Goal: Communication & Community: Answer question/provide support

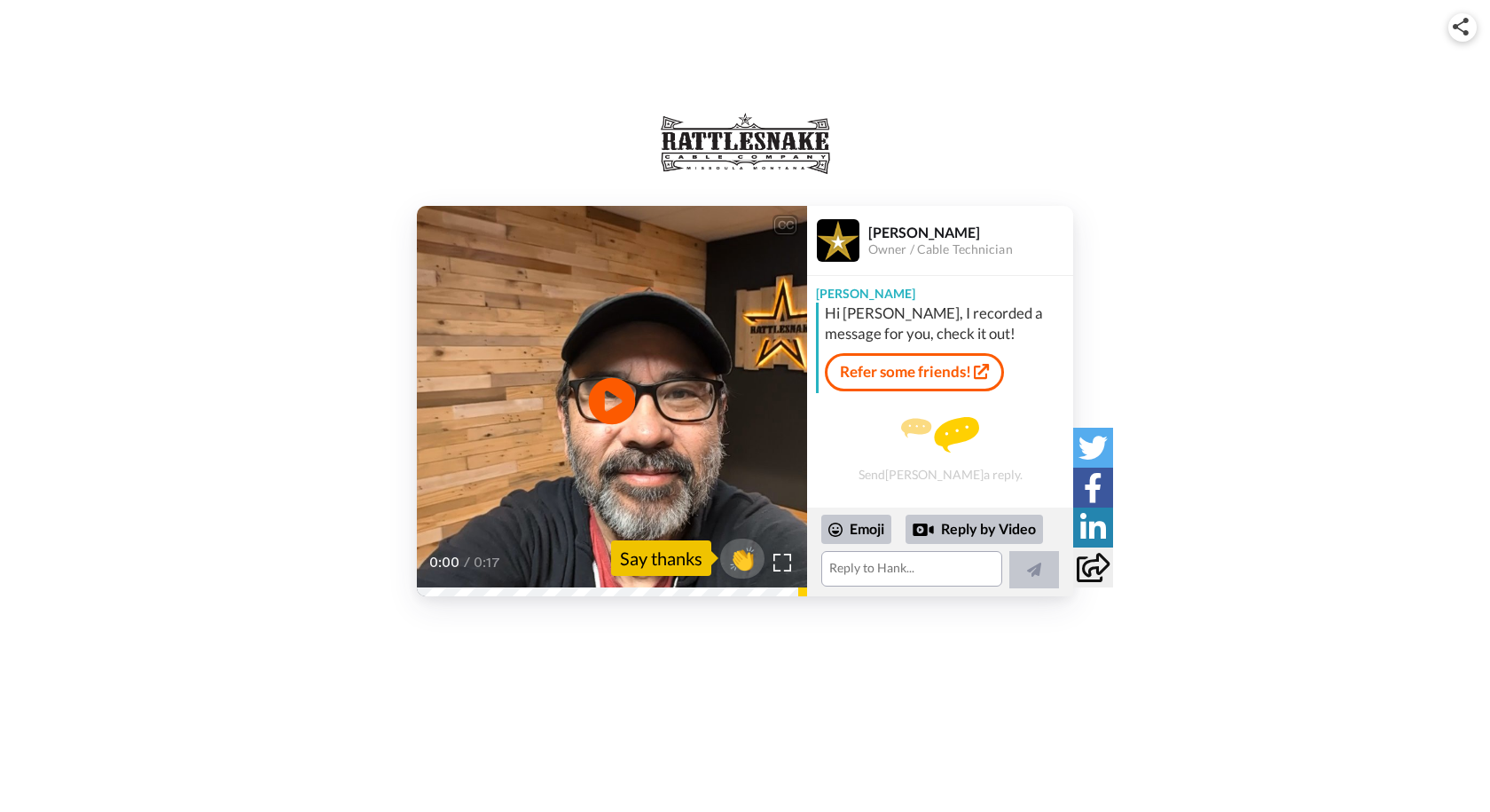
click at [616, 417] on icon at bounding box center [612, 400] width 47 height 47
click at [841, 572] on textarea at bounding box center [912, 568] width 181 height 36
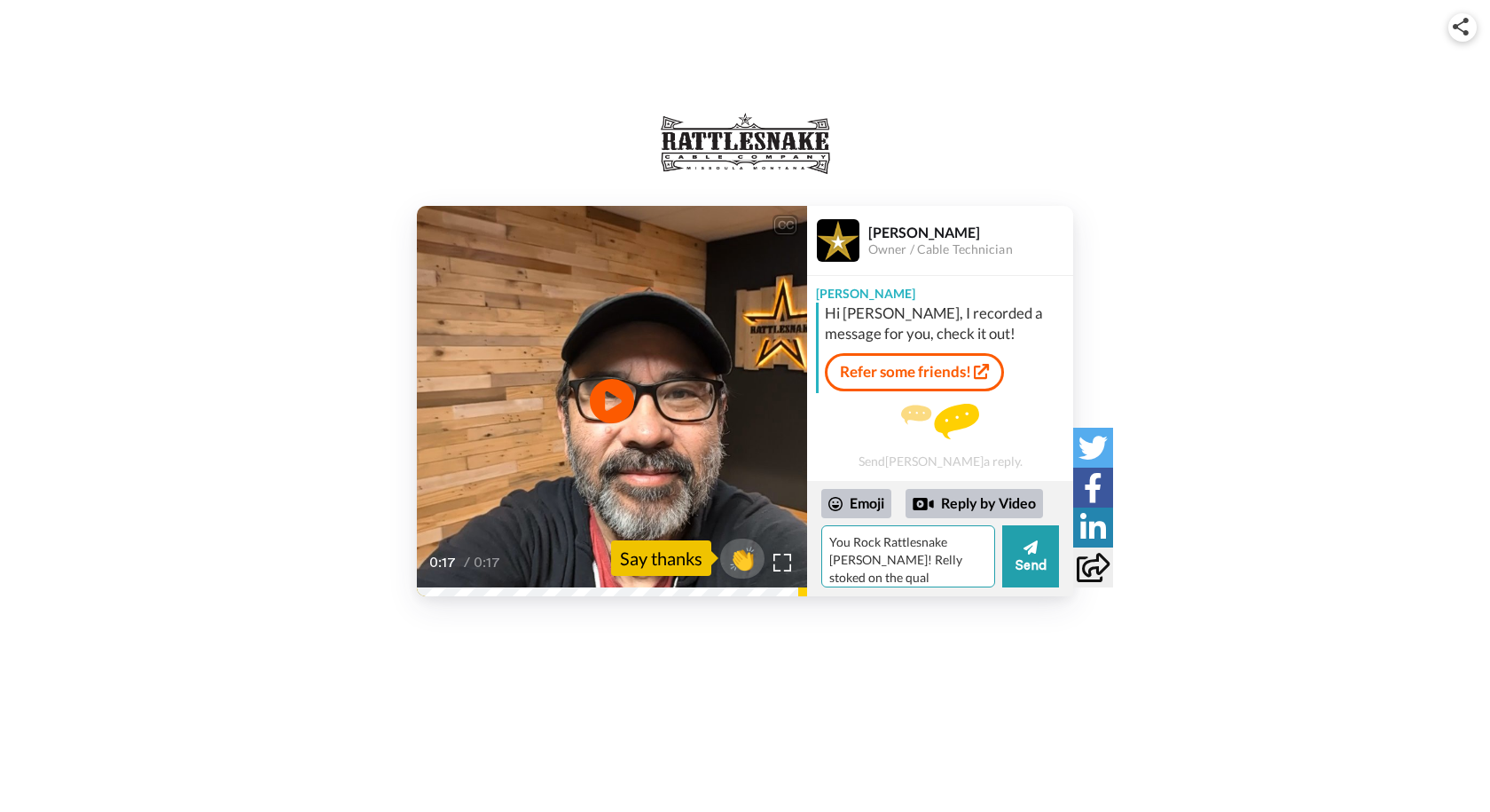
click at [840, 568] on textarea "You Rock Rattlesnake [PERSON_NAME]! Relly stoked on the qual" at bounding box center [908, 557] width 174 height 62
click at [840, 563] on textarea "You Rock Rattlesnake [PERSON_NAME]! Relly stoked on the qual" at bounding box center [908, 557] width 174 height 62
click at [842, 560] on textarea "You Rock Rattlesnake [PERSON_NAME]! Relly stoked on the qual" at bounding box center [908, 557] width 174 height 62
click at [964, 559] on textarea "You Rock Rattlesnake [PERSON_NAME]! Really stoked on the qual" at bounding box center [908, 557] width 174 height 62
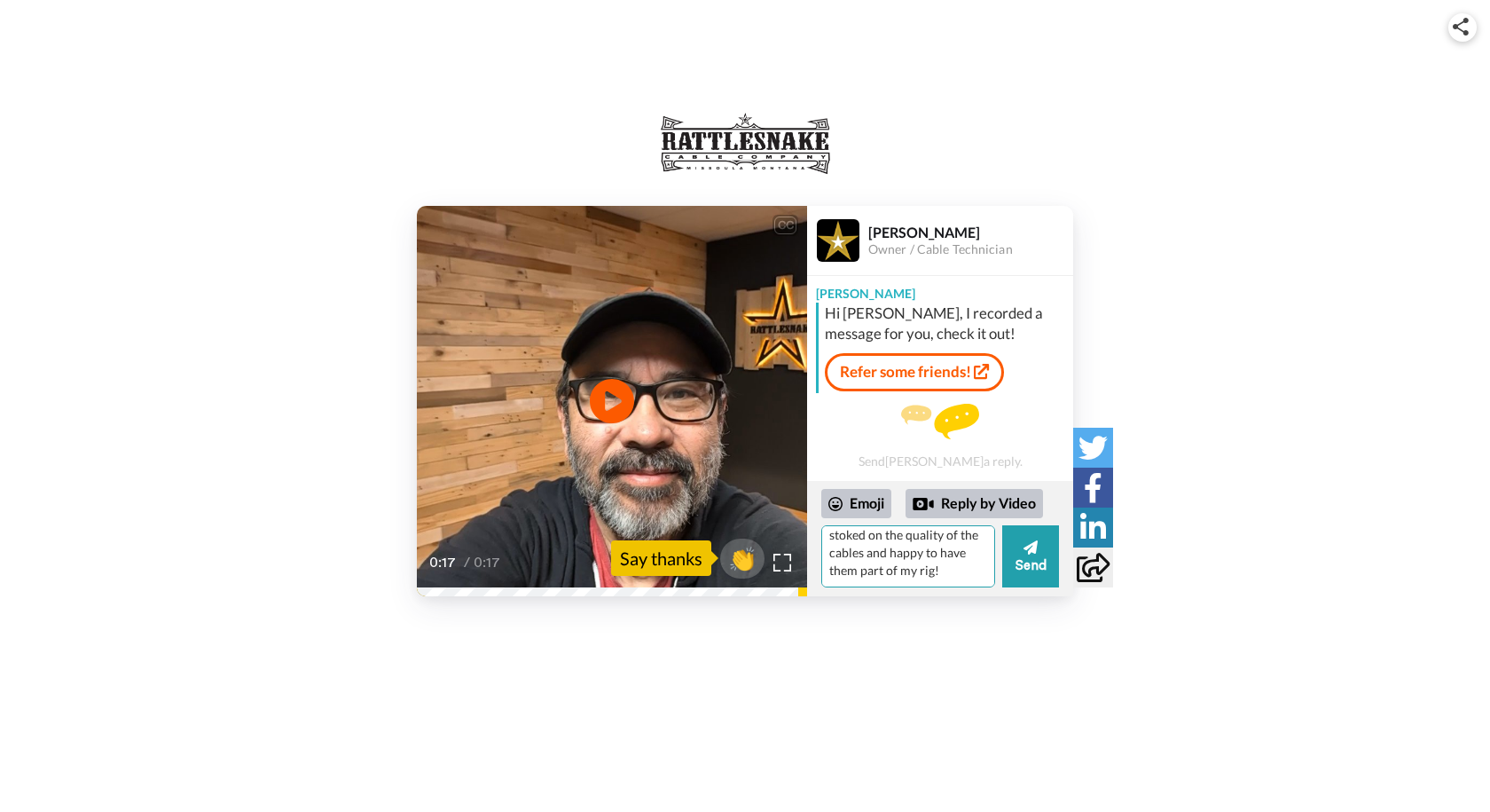
click at [872, 579] on textarea "You Rock Rattlesnake [PERSON_NAME]! Really stoked on the quality of the cables …" at bounding box center [908, 557] width 174 height 62
click at [870, 512] on div "Emoji" at bounding box center [857, 502] width 70 height 28
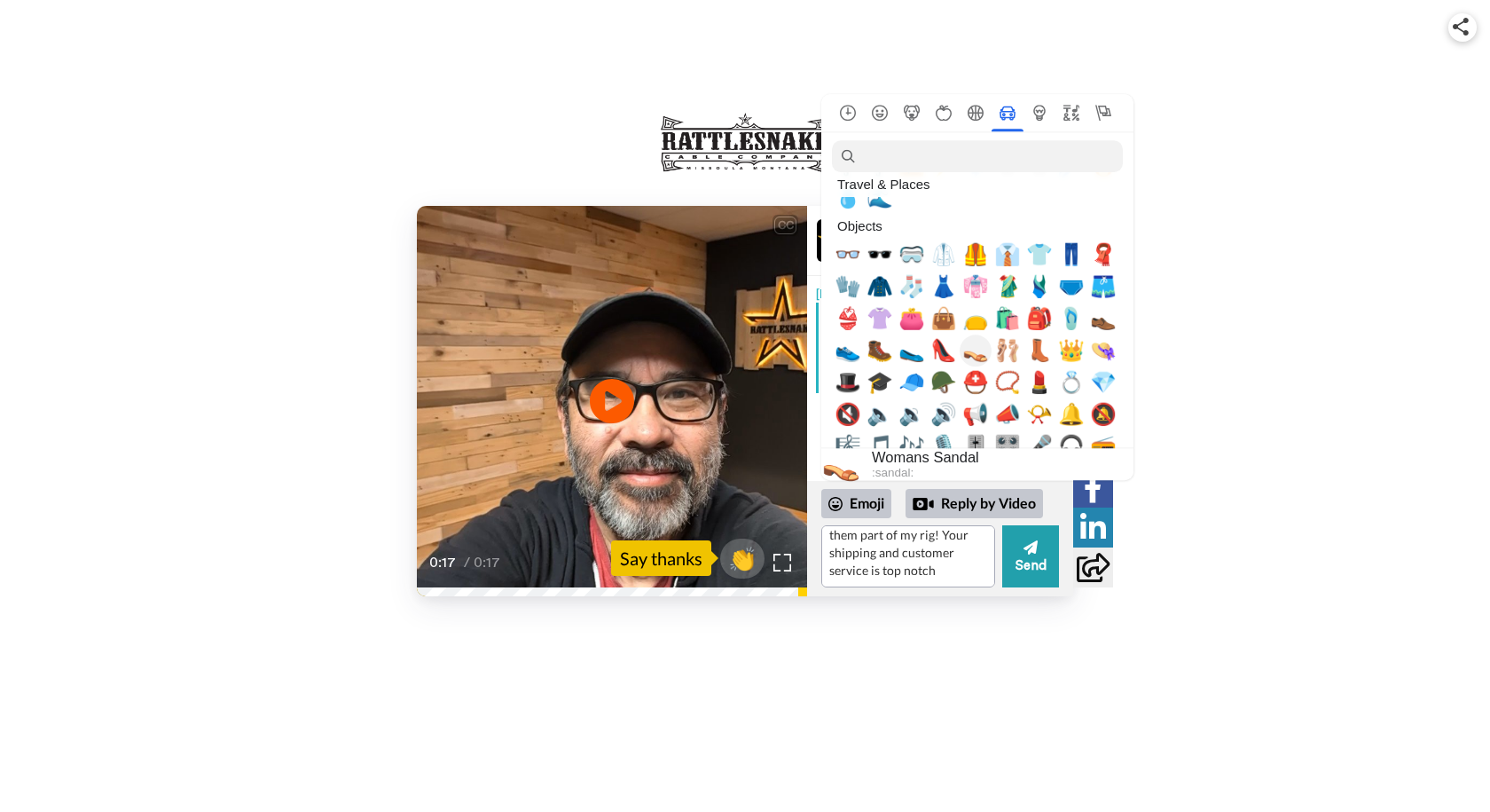
scroll to position [4258, 0]
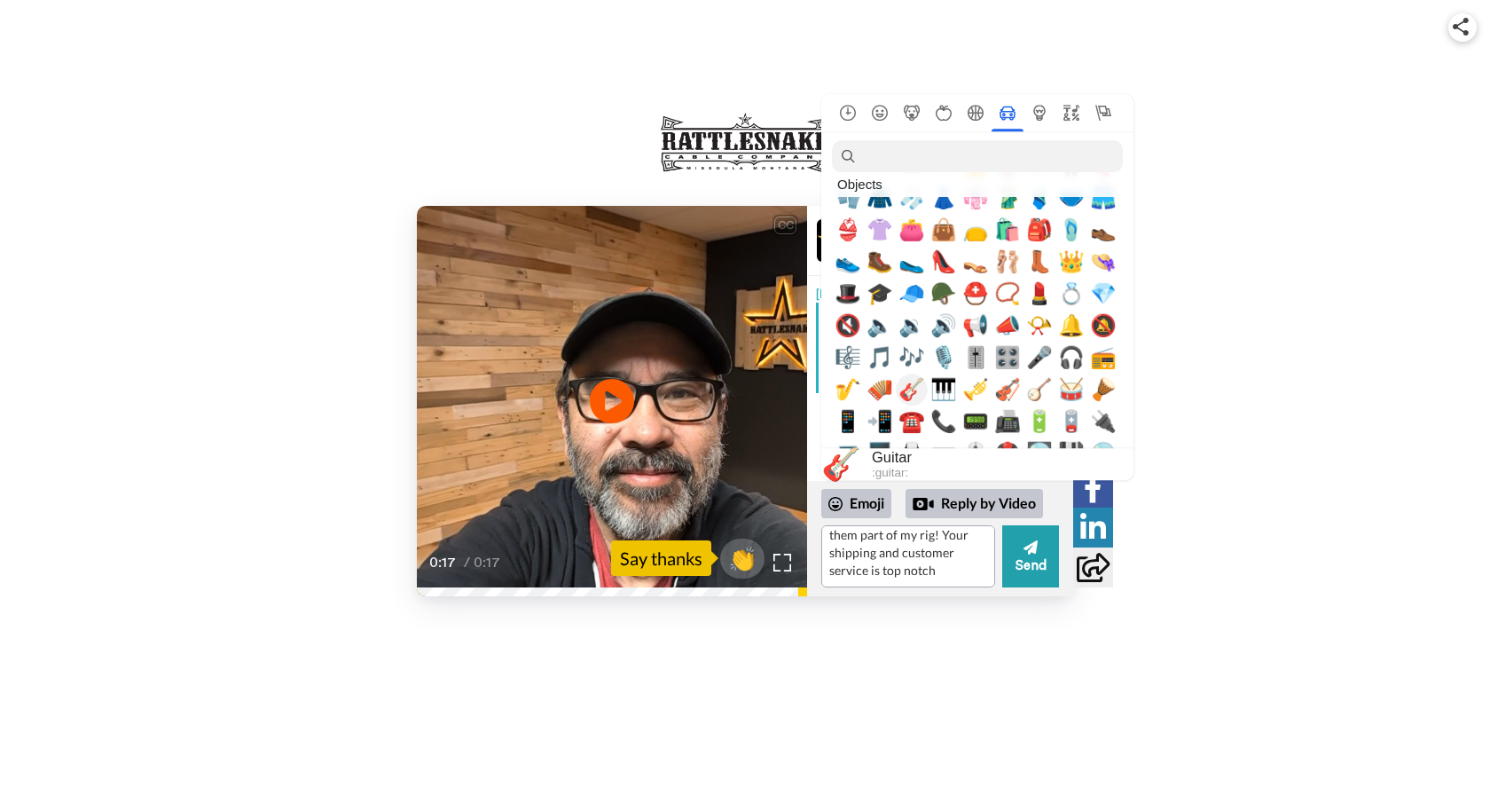
click at [911, 392] on span "🎸" at bounding box center [911, 389] width 26 height 25
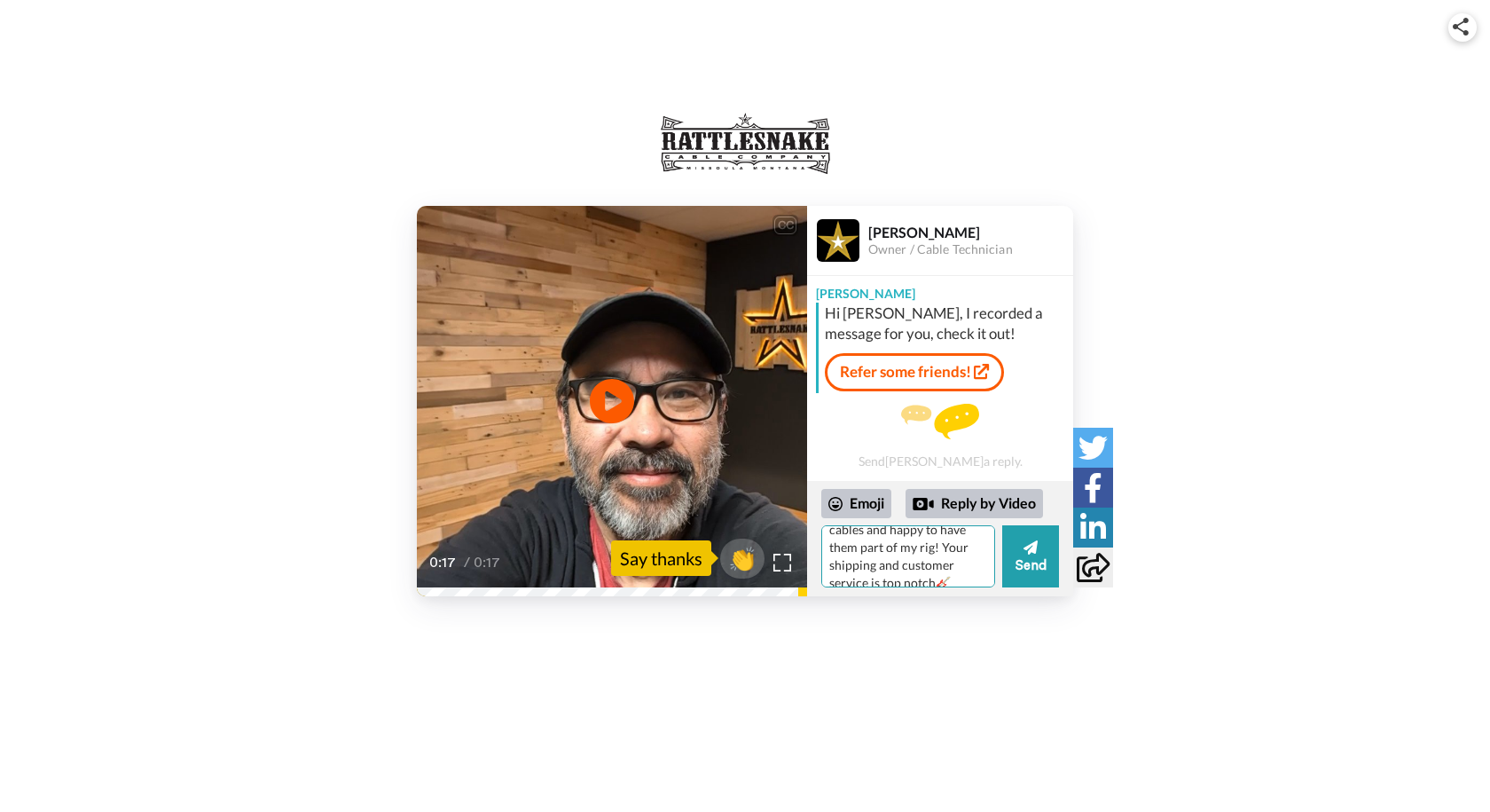
scroll to position [72, 0]
click at [864, 576] on textarea "You Rock Rattlesnake [PERSON_NAME]! Really stoked on the quality of the cables …" at bounding box center [908, 557] width 174 height 62
click at [907, 581] on textarea "You Rock Rattlesnake [PERSON_NAME]! Really stoked on the quality of the cables …" at bounding box center [908, 557] width 174 height 62
click at [875, 507] on div "Emoji" at bounding box center [857, 502] width 70 height 28
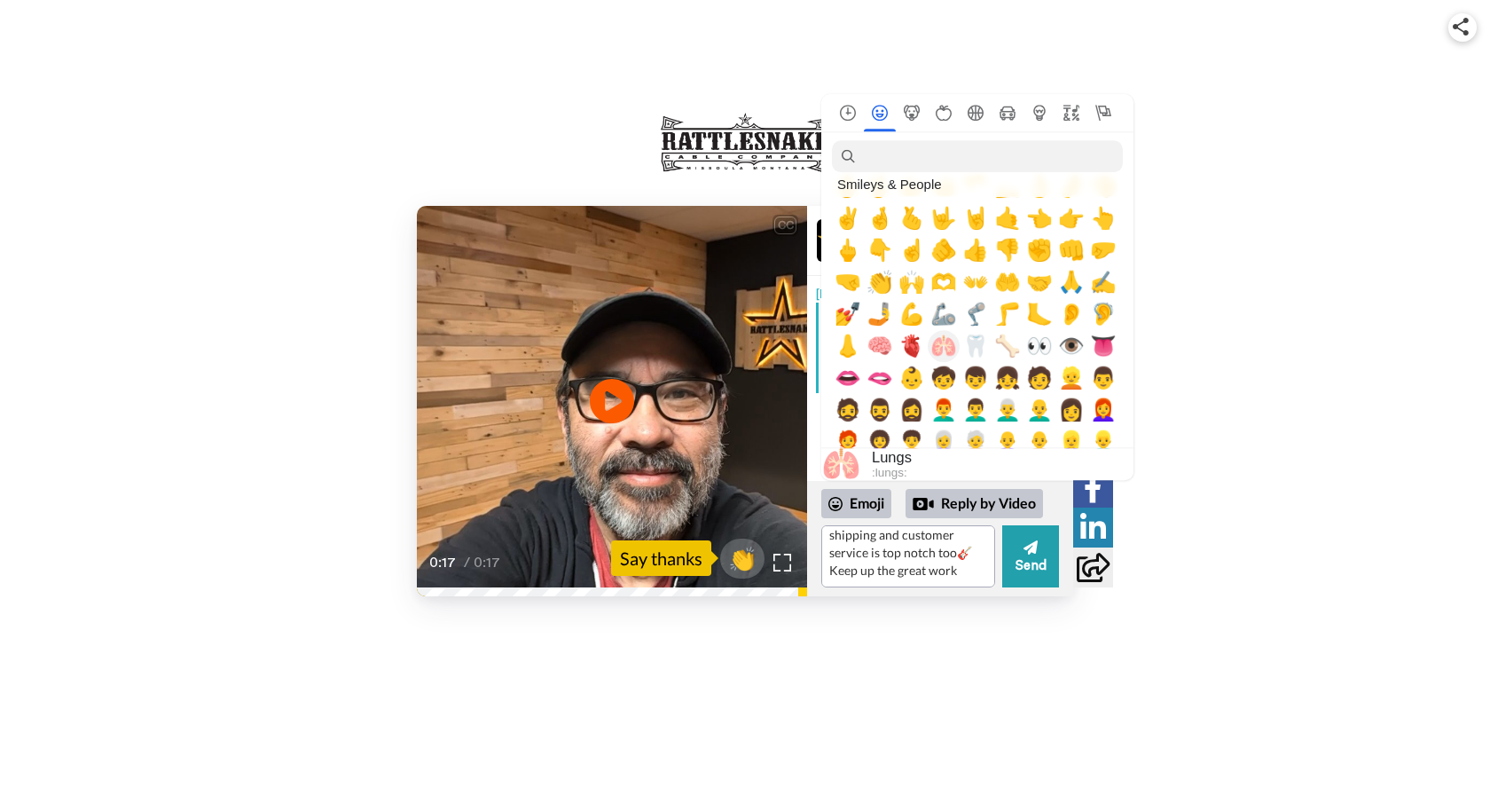
scroll to position [444, 0]
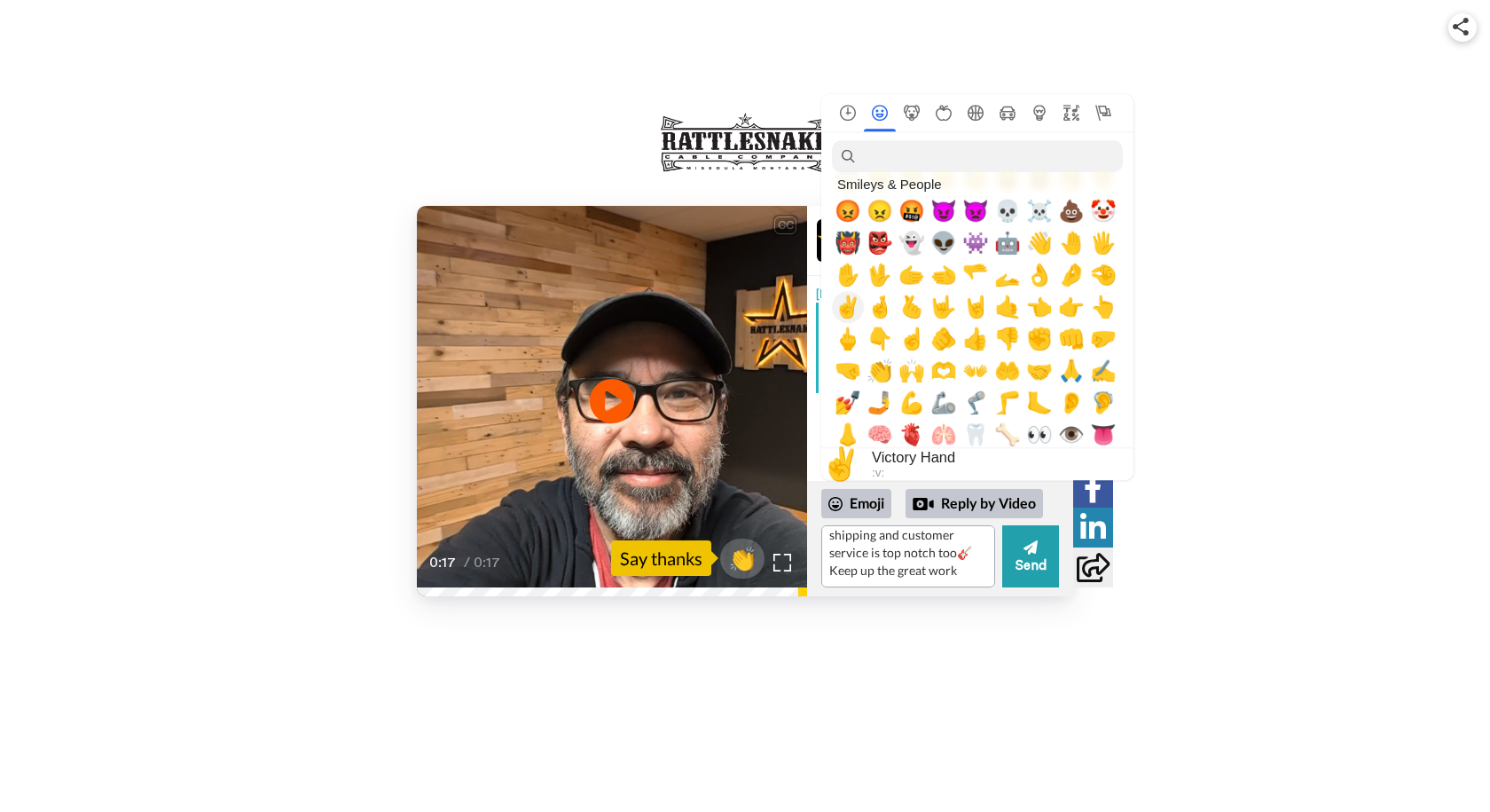
click at [844, 309] on span "✌️" at bounding box center [847, 307] width 26 height 25
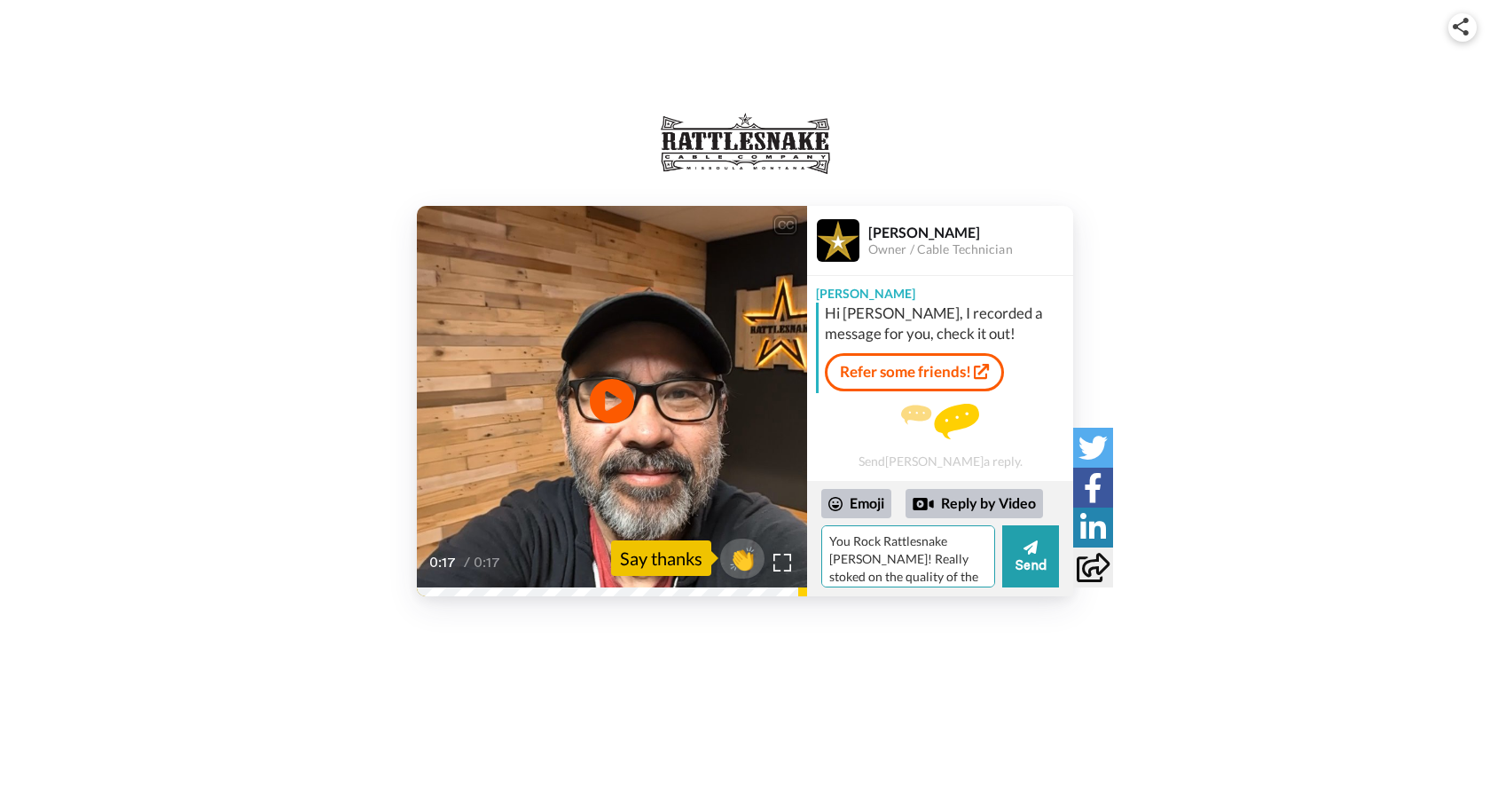
scroll to position [0, 0]
click at [860, 546] on textarea "You Rock Rattlesnake [PERSON_NAME]! Really stoked on the quality of the cables …" at bounding box center [908, 557] width 174 height 62
type textarea "You rock Rattlesnake [PERSON_NAME]! Really stoked on the quality of the cables …"
click at [1041, 561] on button "Send" at bounding box center [1031, 557] width 56 height 62
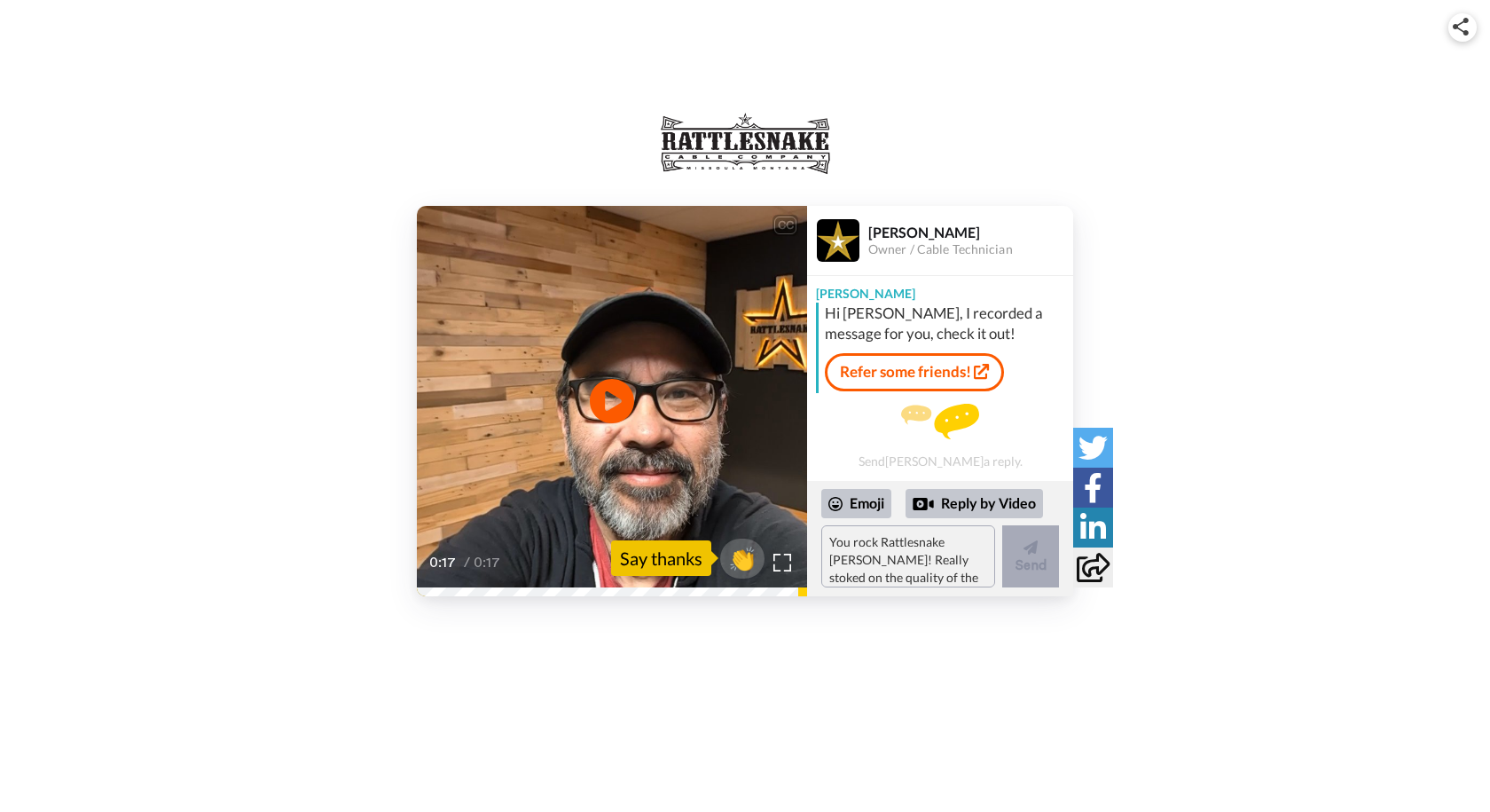
scroll to position [129, 0]
